Goal: Contribute content: Add original content to the website for others to see

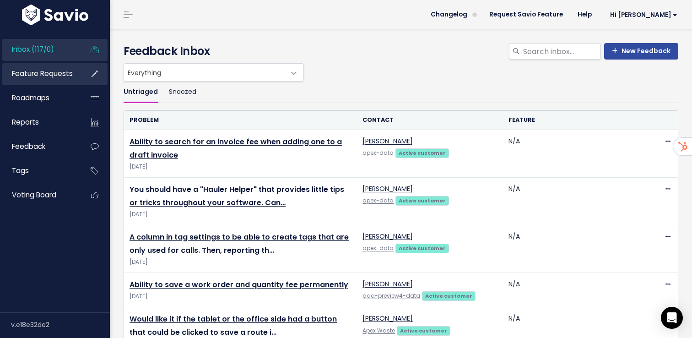
click at [50, 80] on link "Feature Requests" at bounding box center [39, 73] width 74 height 21
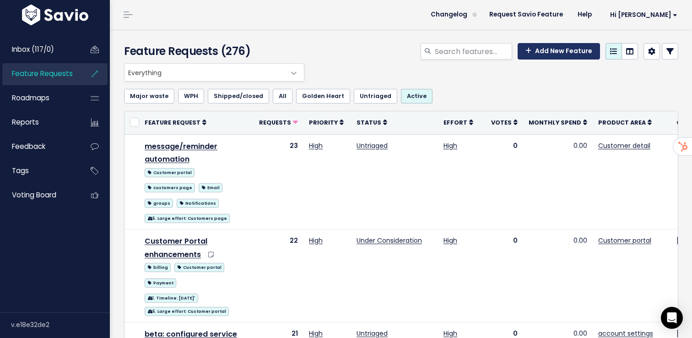
click at [569, 50] on link "Add New Feature" at bounding box center [559, 51] width 82 height 16
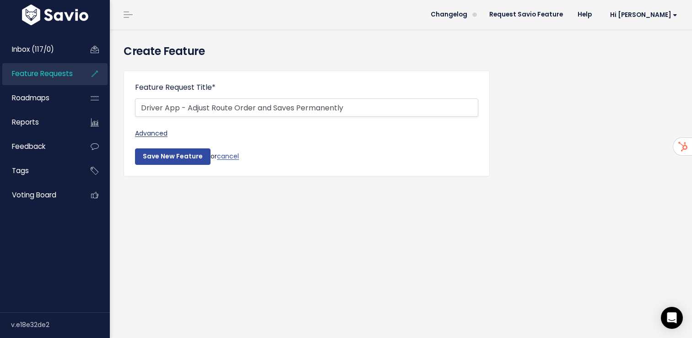
type input "Driver App - Adjust Route Order and Saves Permanently"
click at [148, 135] on link "Advanced" at bounding box center [306, 133] width 343 height 11
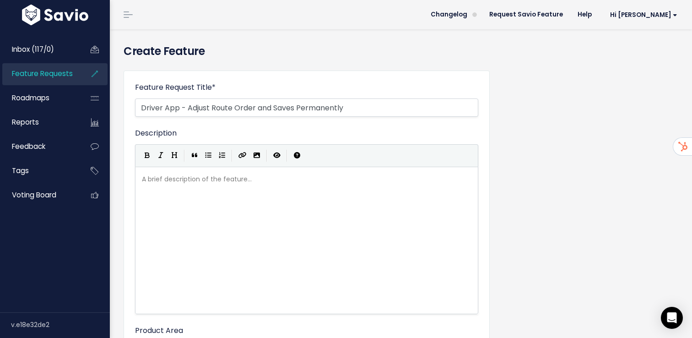
click at [159, 189] on div "A brief description of the feature... xxxxxxxxxx" at bounding box center [318, 252] width 356 height 160
type textarea "This is for Yellow Iron, they have drivers that have routes that get slgi"
type textarea "ightly out or"
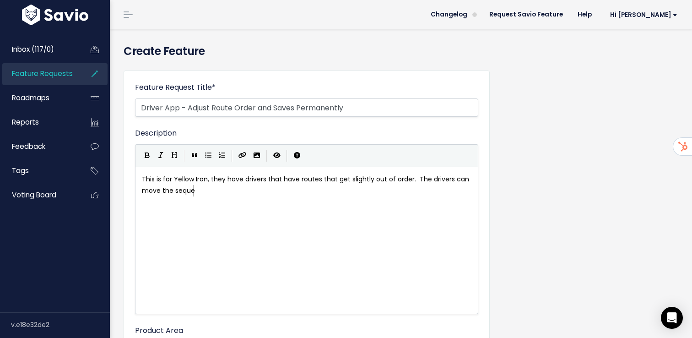
type textarea "f order. The drivers can move the sequen"
type textarea "want to"
type textarea "h ea"
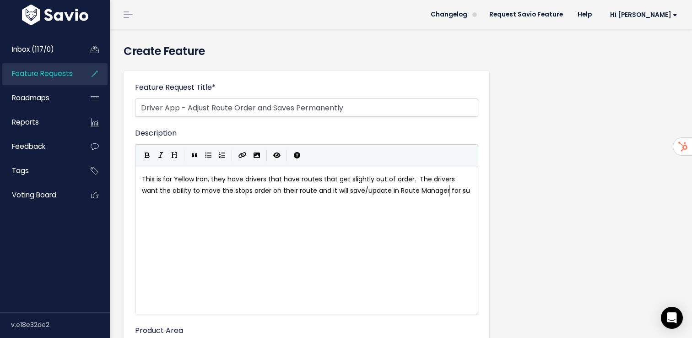
type textarea "e ability to move the stops order on their route and it will save/update in Rou…"
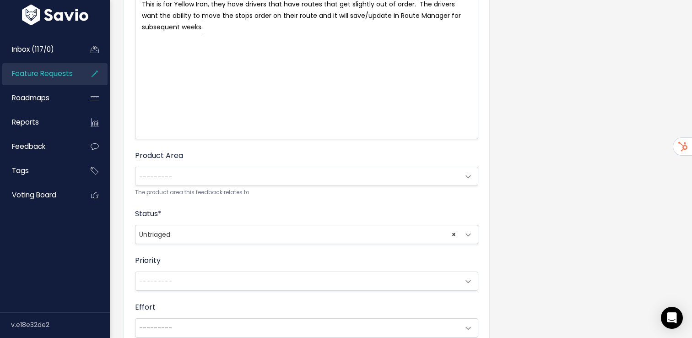
scroll to position [172, 0]
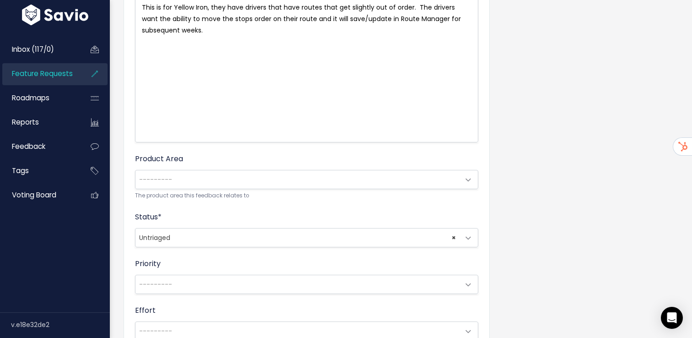
type textarea "bsequent weeks."
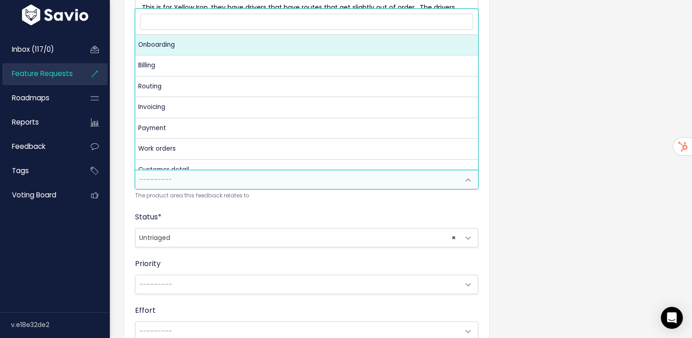
click at [330, 181] on span "---------" at bounding box center [297, 179] width 324 height 18
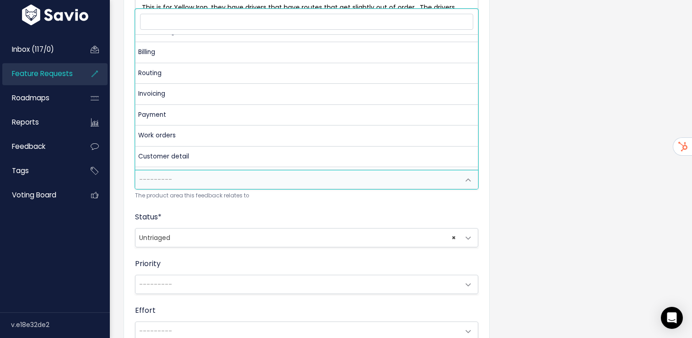
scroll to position [0, 0]
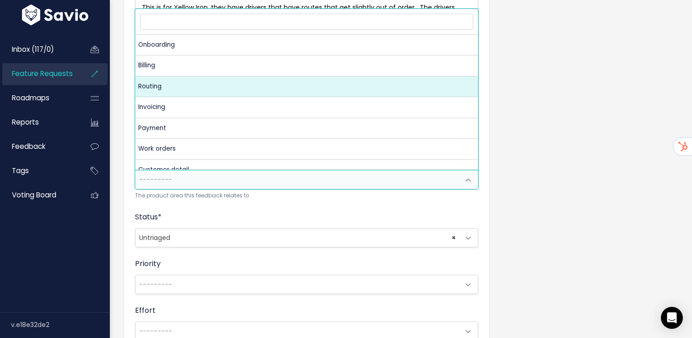
select select "MAIN:ROUTING"
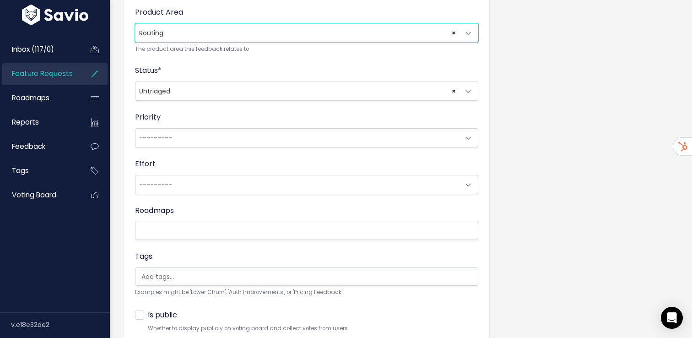
scroll to position [319, 0]
click at [196, 96] on span "× Untriaged" at bounding box center [297, 90] width 324 height 18
click at [532, 197] on div "Feature Request Title * Driver App - Adjust Route Order and Saves Permanently A…" at bounding box center [401, 69] width 569 height 648
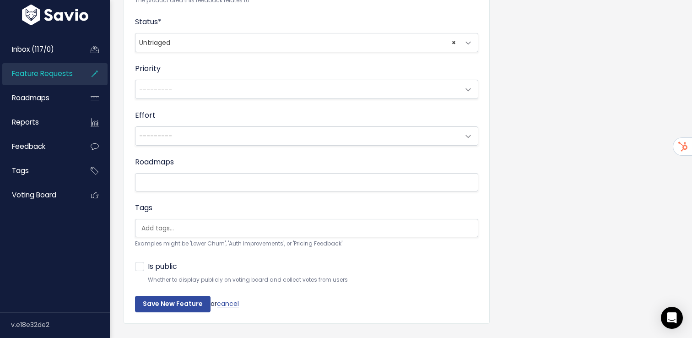
scroll to position [369, 0]
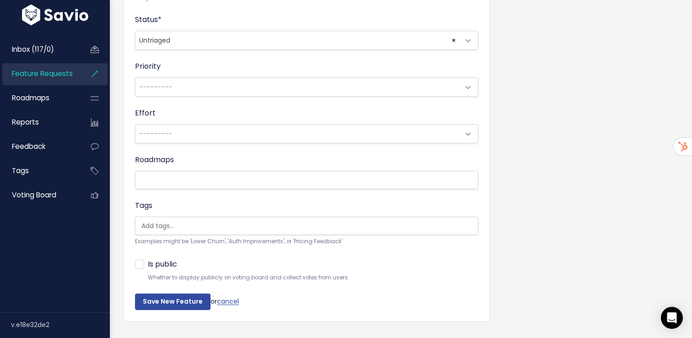
click at [221, 91] on span "---------" at bounding box center [297, 87] width 324 height 18
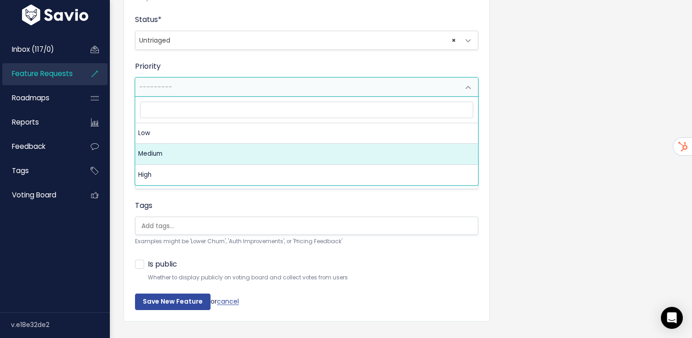
select select "2_MEDIUM"
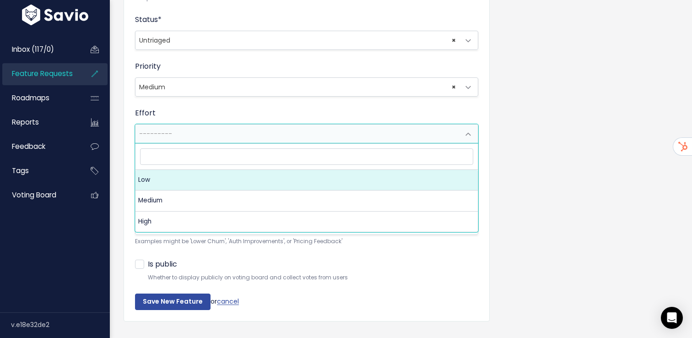
click at [170, 133] on span "---------" at bounding box center [155, 133] width 33 height 9
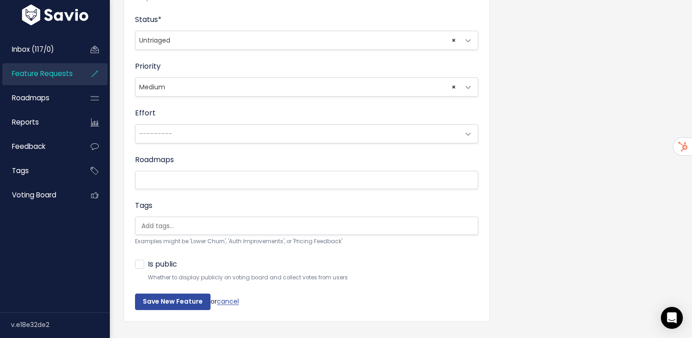
click at [275, 261] on div "Is public Whether to display publicly on voting board and collect votes from us…" at bounding box center [306, 270] width 343 height 25
click at [184, 297] on input "Save New Feature" at bounding box center [173, 301] width 76 height 16
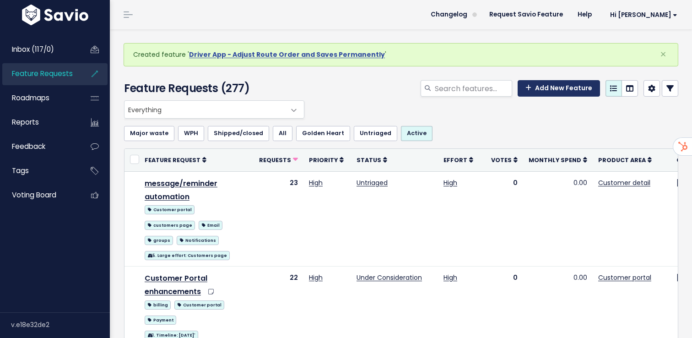
click at [550, 91] on link "Add New Feature" at bounding box center [559, 88] width 82 height 16
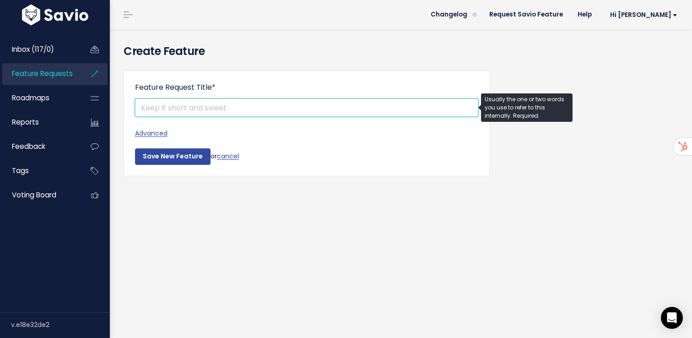
click at [183, 107] on input "Feature Request Title *" at bounding box center [306, 107] width 343 height 18
type input "Two Way Messaging - Portal User to Driver"
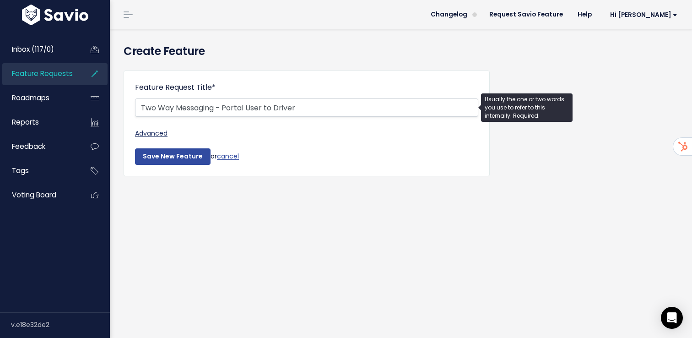
click at [156, 134] on link "Advanced" at bounding box center [306, 133] width 343 height 11
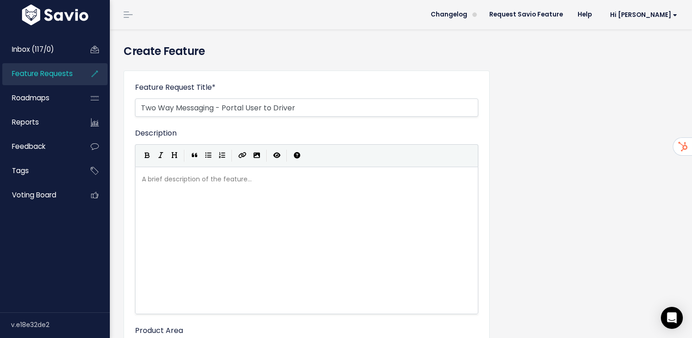
scroll to position [3, 0]
click at [159, 173] on div "A brief description of the feature... xxxxxxxxxx" at bounding box center [306, 173] width 333 height 0
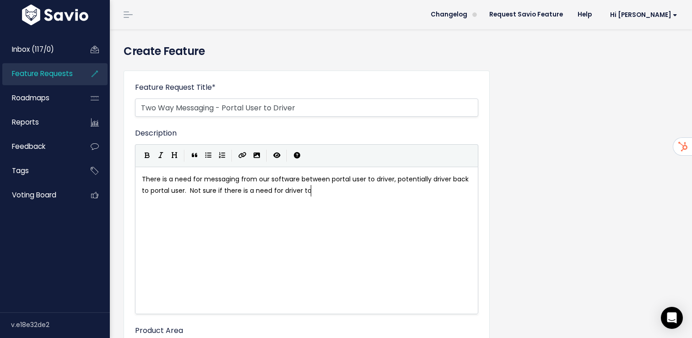
scroll to position [3, 46]
type textarea "There is a need for messaging from our software between portal user to driver, …"
type textarea "message driver (thi swas"
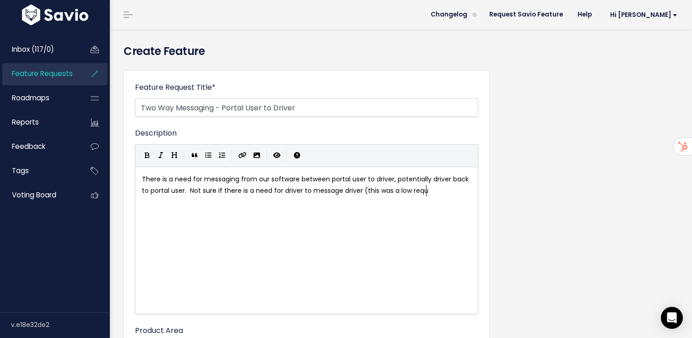
type textarea "s was a low request"
type textarea "isn't as common, but some p"
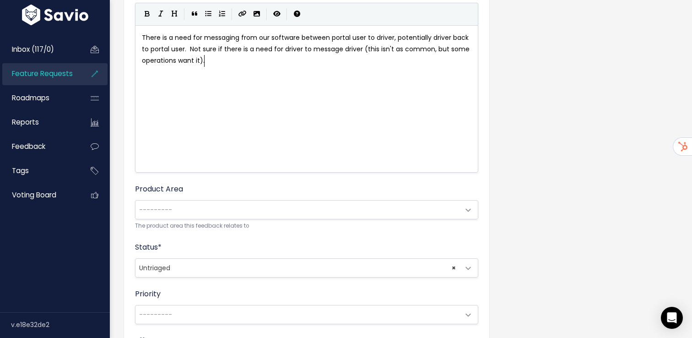
scroll to position [159, 0]
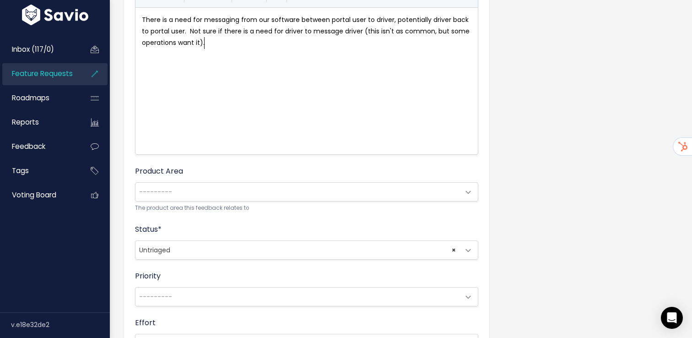
type textarea "operations want it)."
click at [170, 202] on div "Product Area --------- Onboarding Billing Routing Invoicing Payment Work orders…" at bounding box center [306, 189] width 343 height 47
click at [170, 200] on span "---------" at bounding box center [297, 192] width 324 height 18
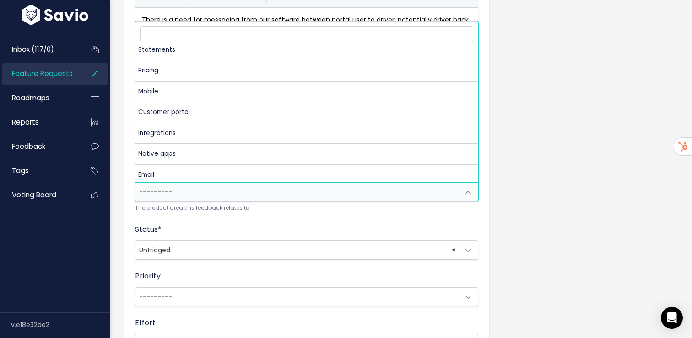
scroll to position [196, 0]
type input "a"
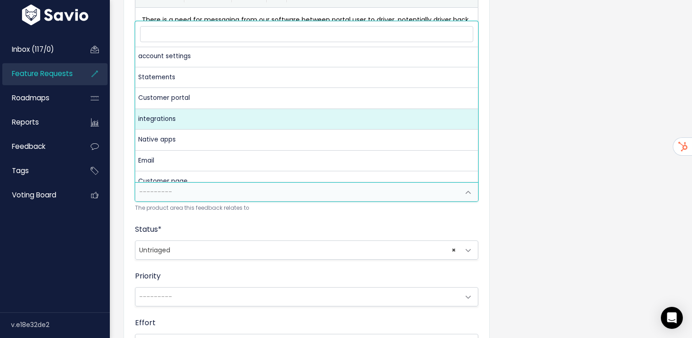
scroll to position [0, 0]
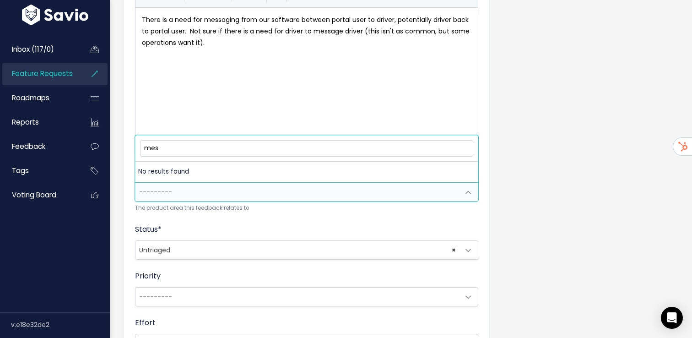
click at [182, 148] on input "mes" at bounding box center [306, 148] width 333 height 16
type input "m"
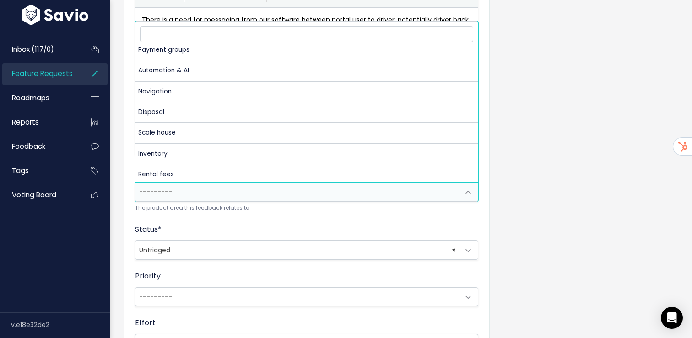
scroll to position [552, 0]
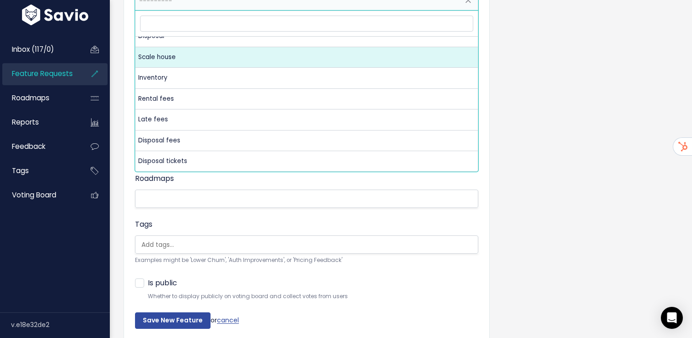
click at [572, 180] on div "Feature Request Title * Two Way Messaging - Portal User to Driver Advanced Desc…" at bounding box center [401, 37] width 569 height 648
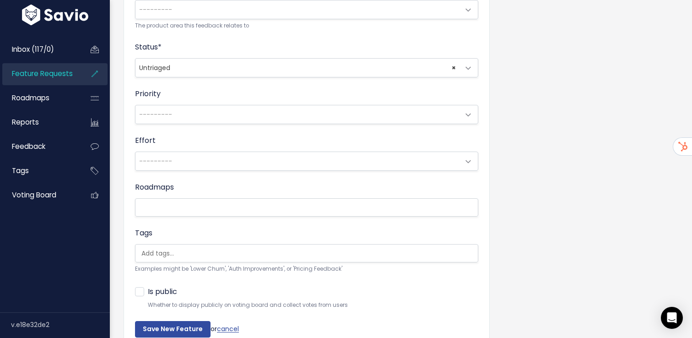
scroll to position [341, 0]
click at [172, 329] on input "Save New Feature" at bounding box center [173, 329] width 76 height 16
